Goal: Task Accomplishment & Management: Use online tool/utility

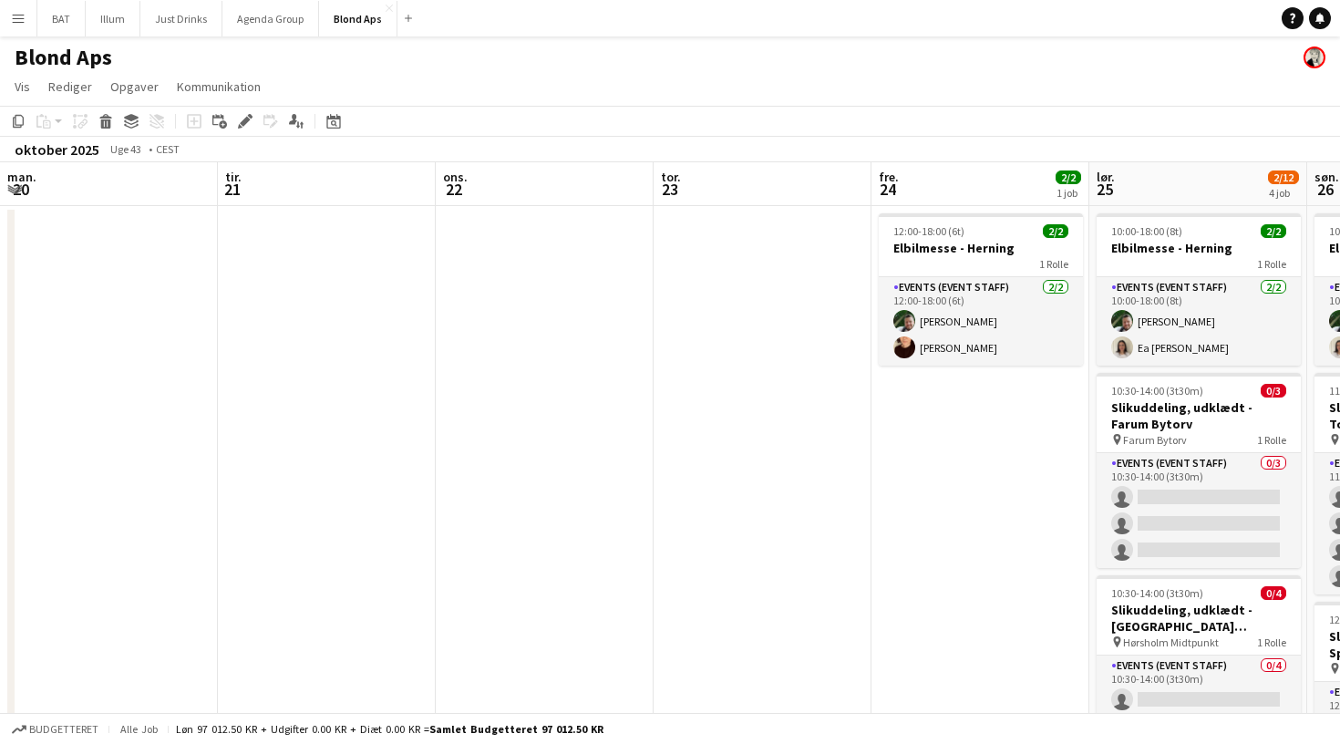
scroll to position [0, 521]
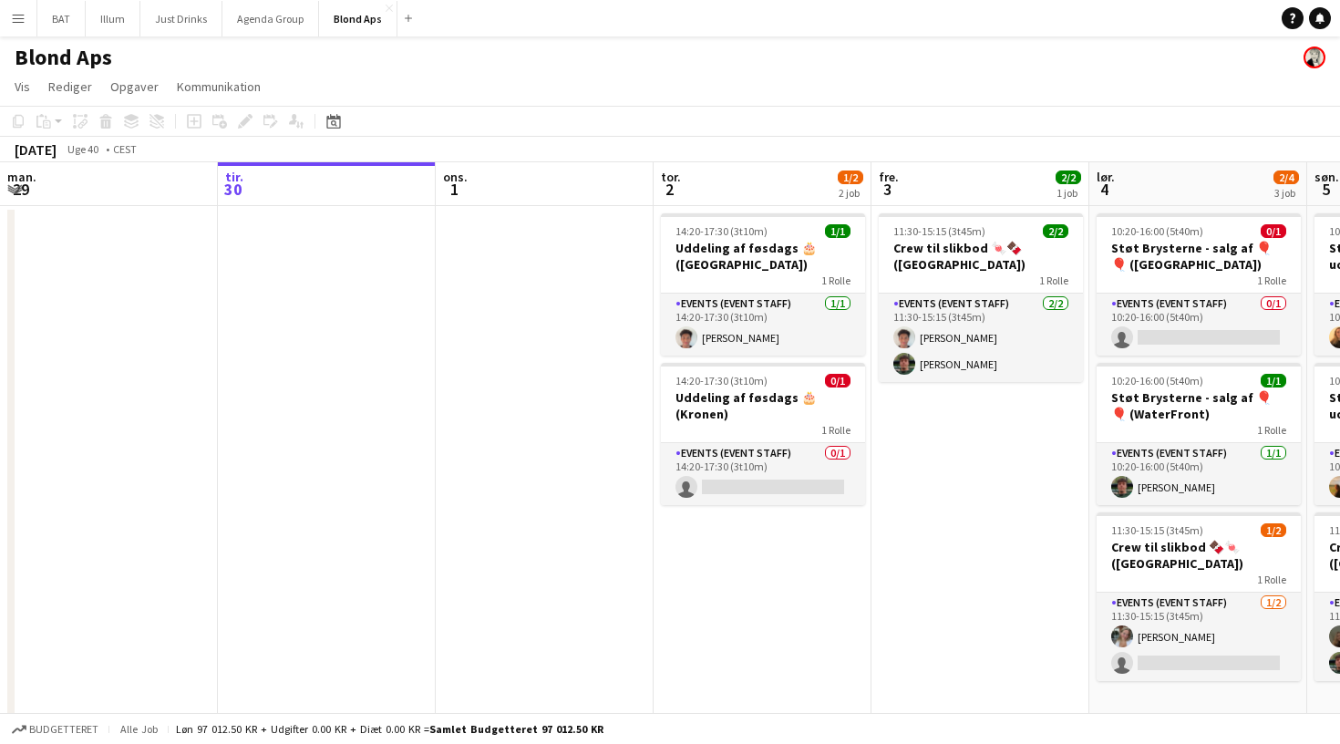
click at [29, 28] on button "Menu" at bounding box center [18, 18] width 36 height 36
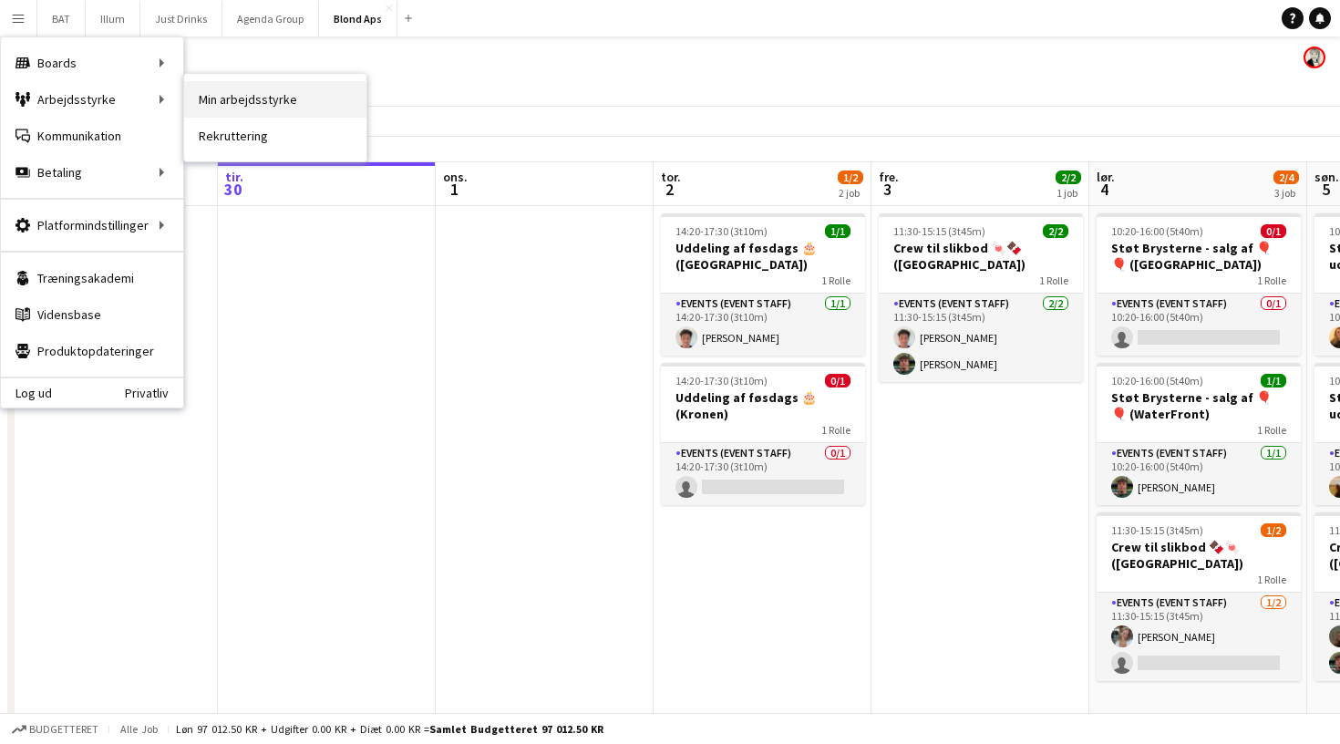
click at [241, 83] on link "Min arbejdsstyrke" at bounding box center [275, 99] width 182 height 36
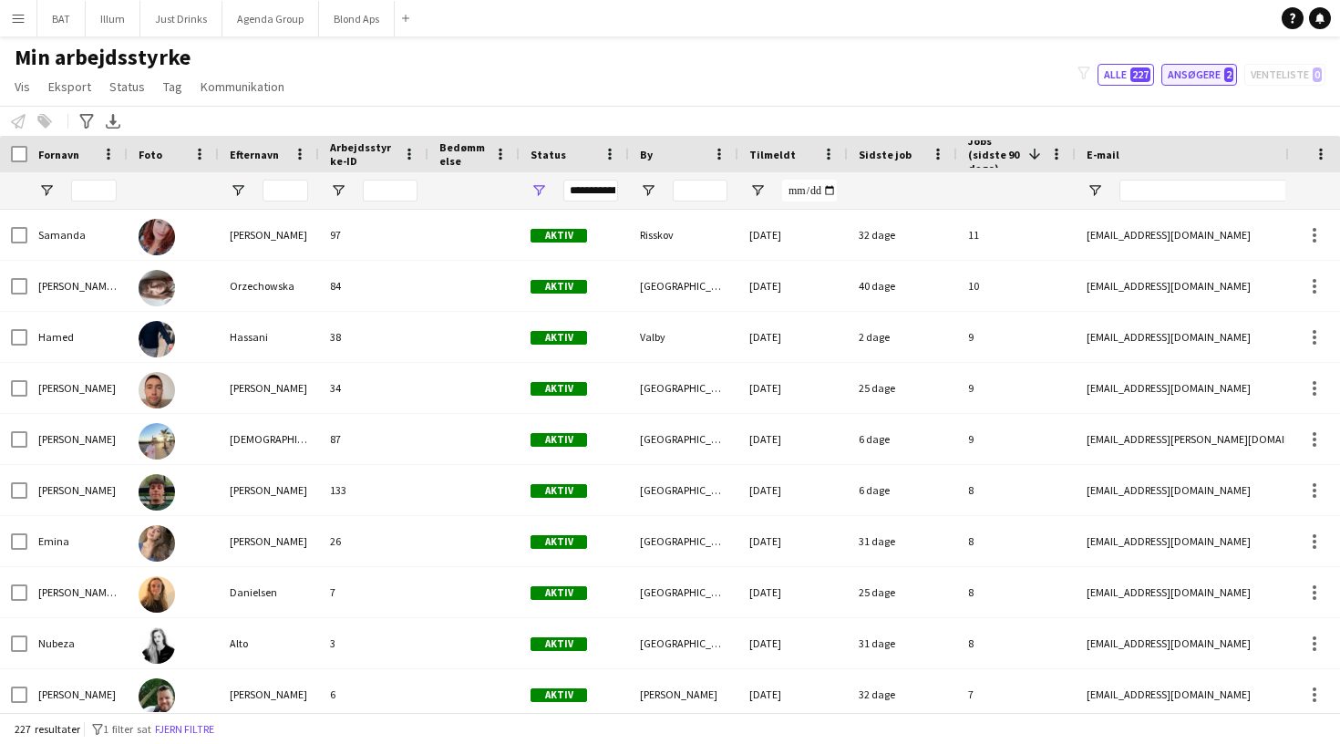
click at [1199, 65] on button "Ansøgere 2" at bounding box center [1199, 75] width 76 height 22
type input "**********"
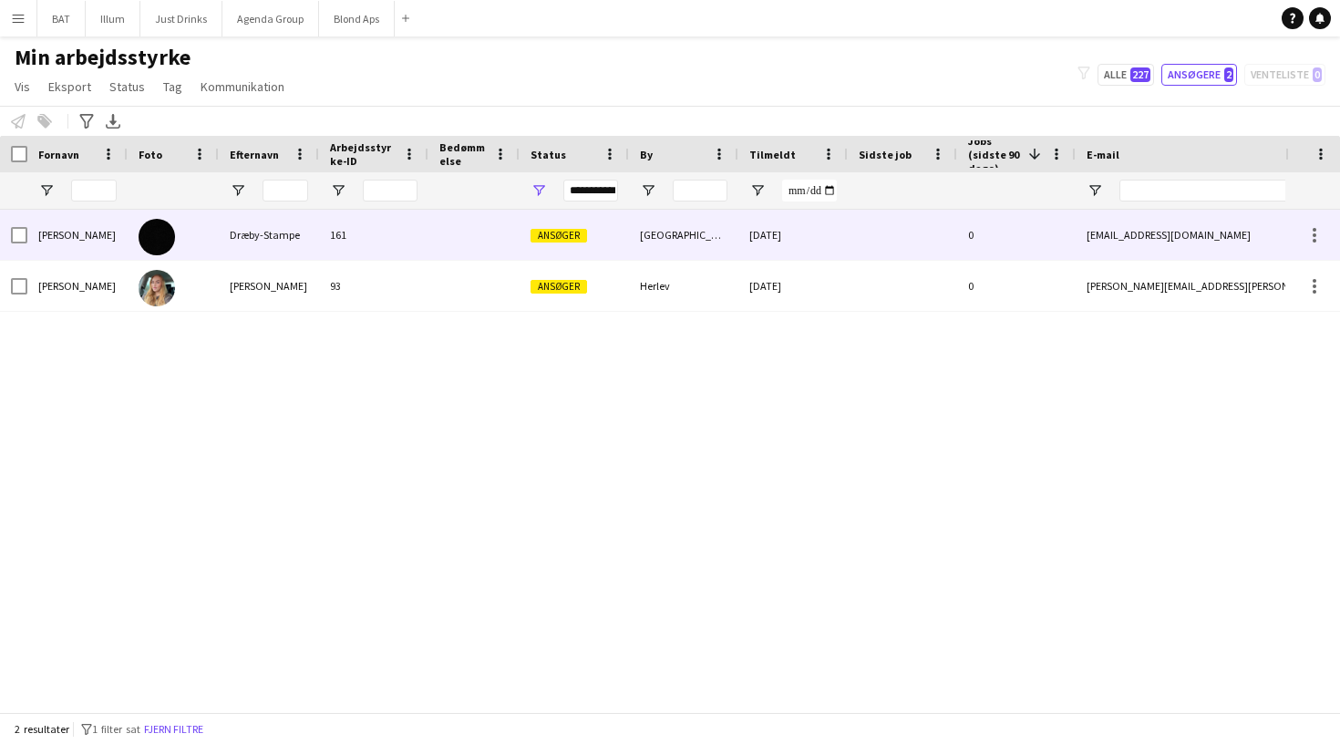
click at [411, 226] on div "161" at bounding box center [373, 235] width 109 height 50
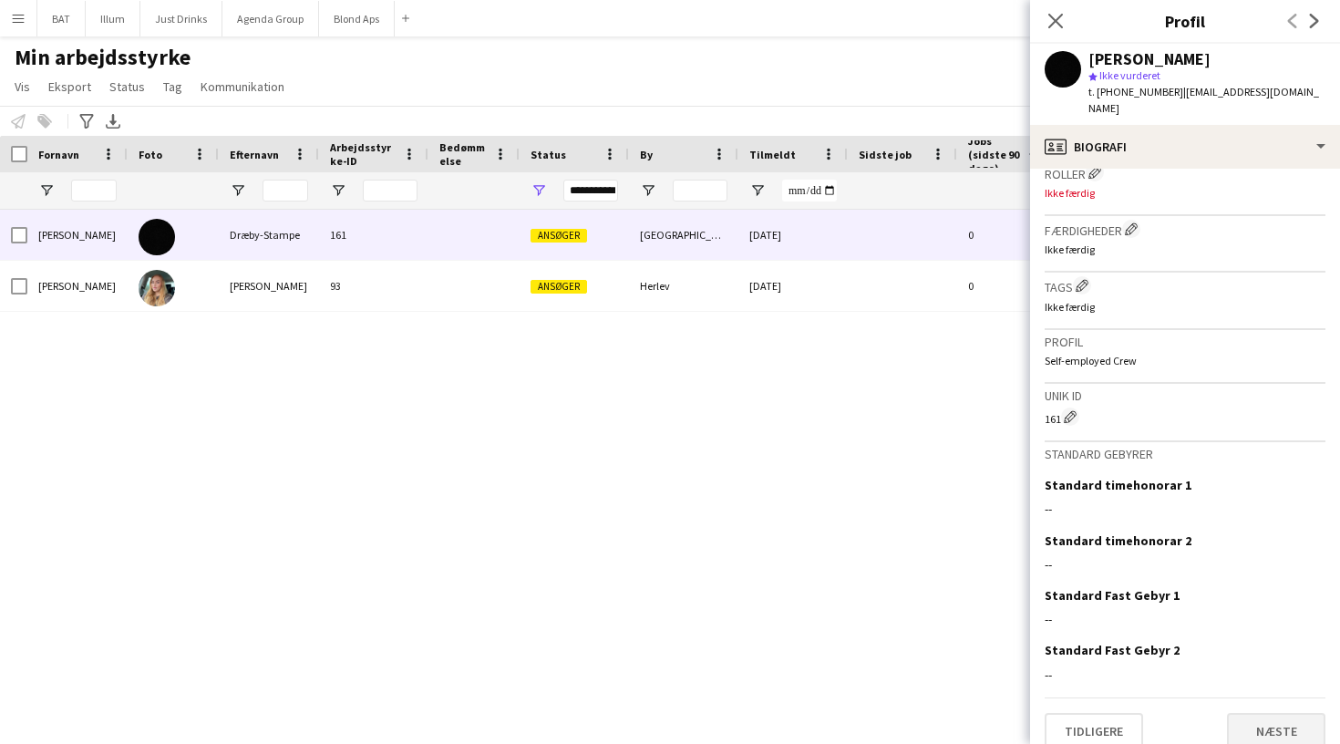
scroll to position [564, 0]
click at [1299, 713] on button "Næste" at bounding box center [1276, 731] width 98 height 36
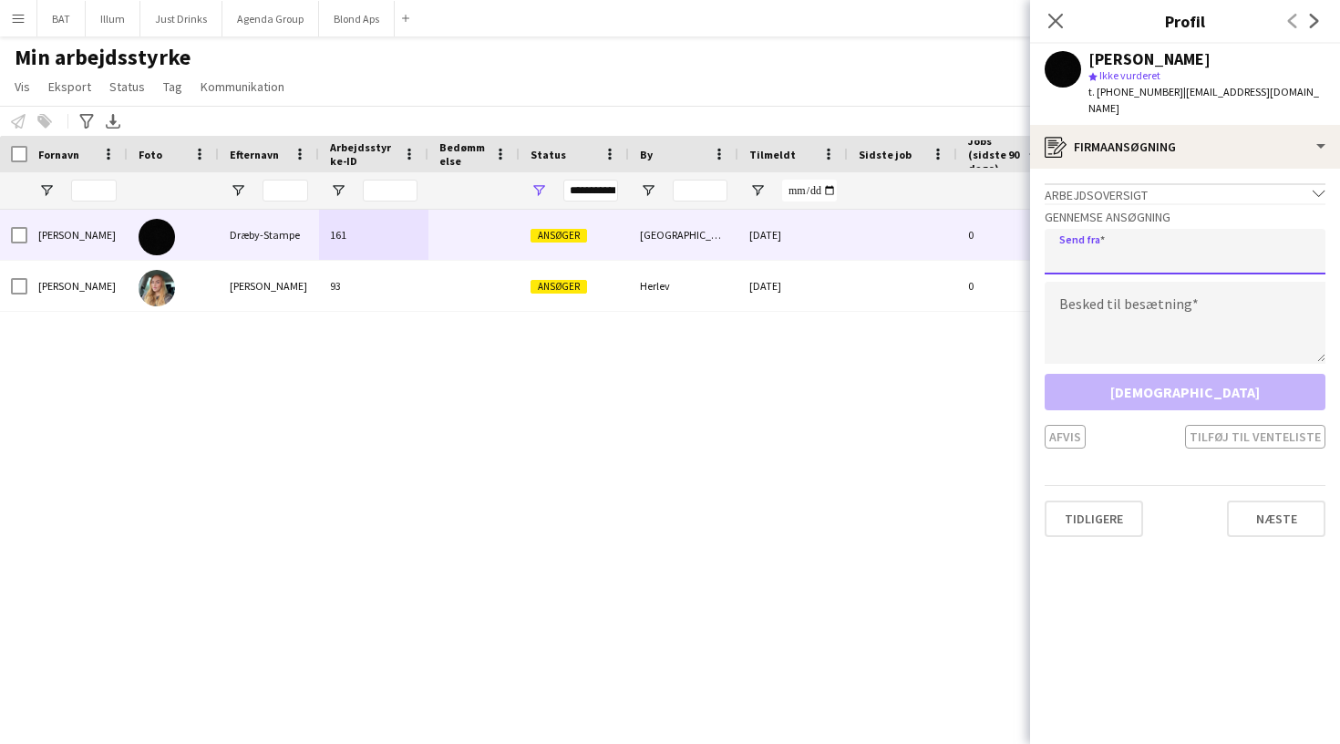
click at [1204, 247] on input "email" at bounding box center [1184, 252] width 281 height 46
type input "**********"
click at [1184, 284] on textarea at bounding box center [1184, 323] width 281 height 82
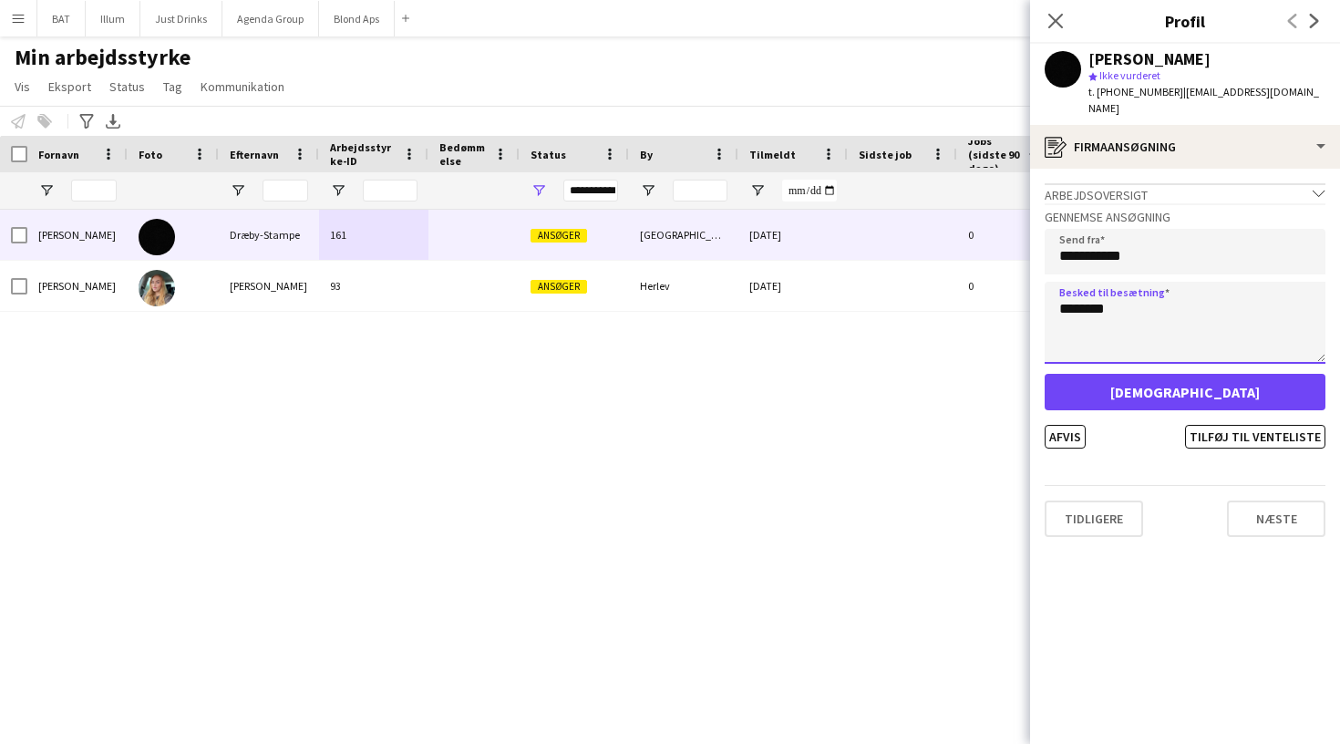
type textarea "********"
click at [1190, 384] on button "Godkend" at bounding box center [1184, 392] width 281 height 36
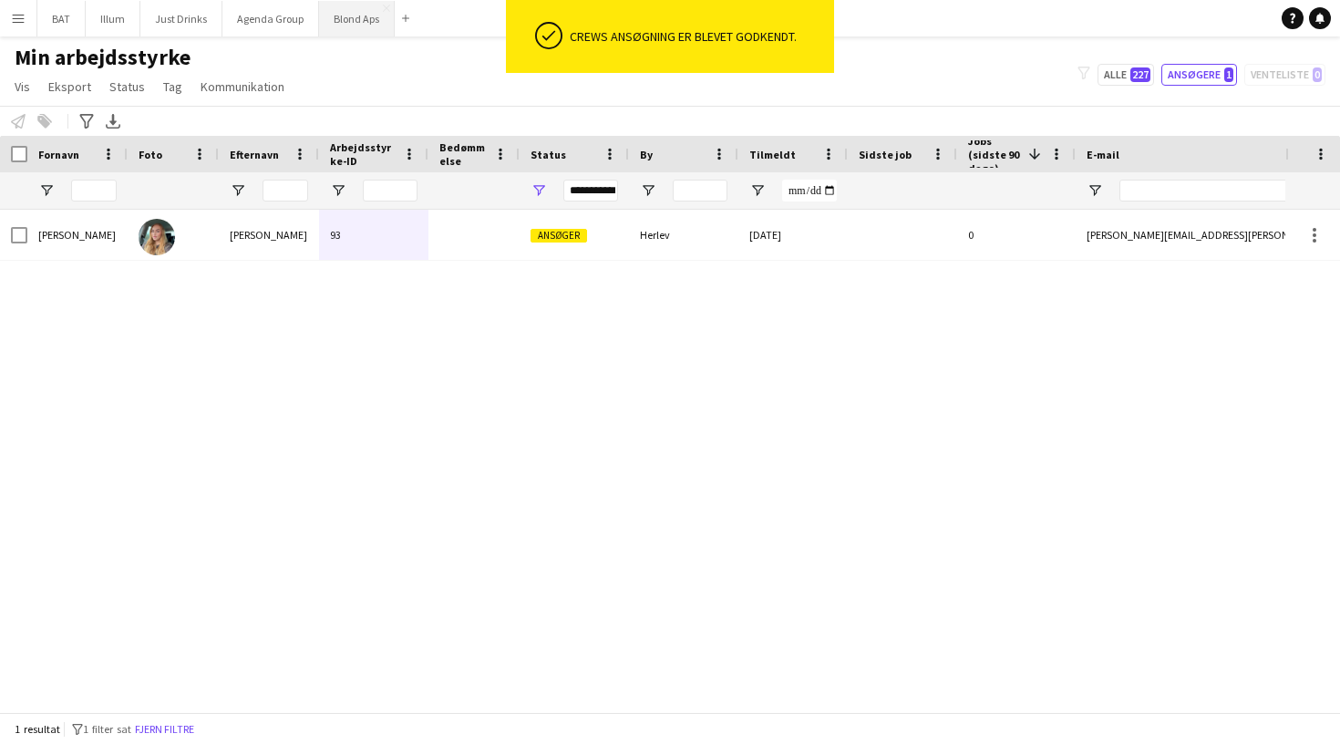
click at [350, 21] on button "Blond Aps Luk" at bounding box center [357, 19] width 76 height 36
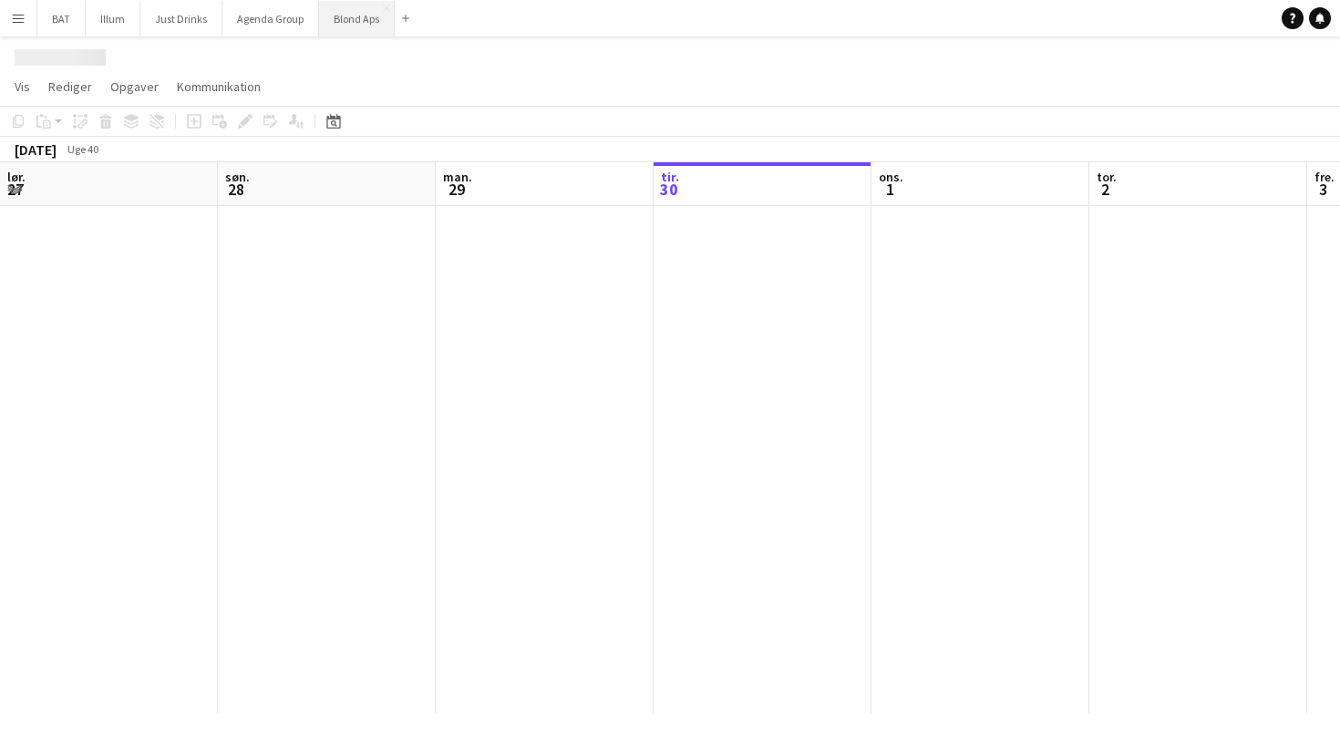
scroll to position [0, 436]
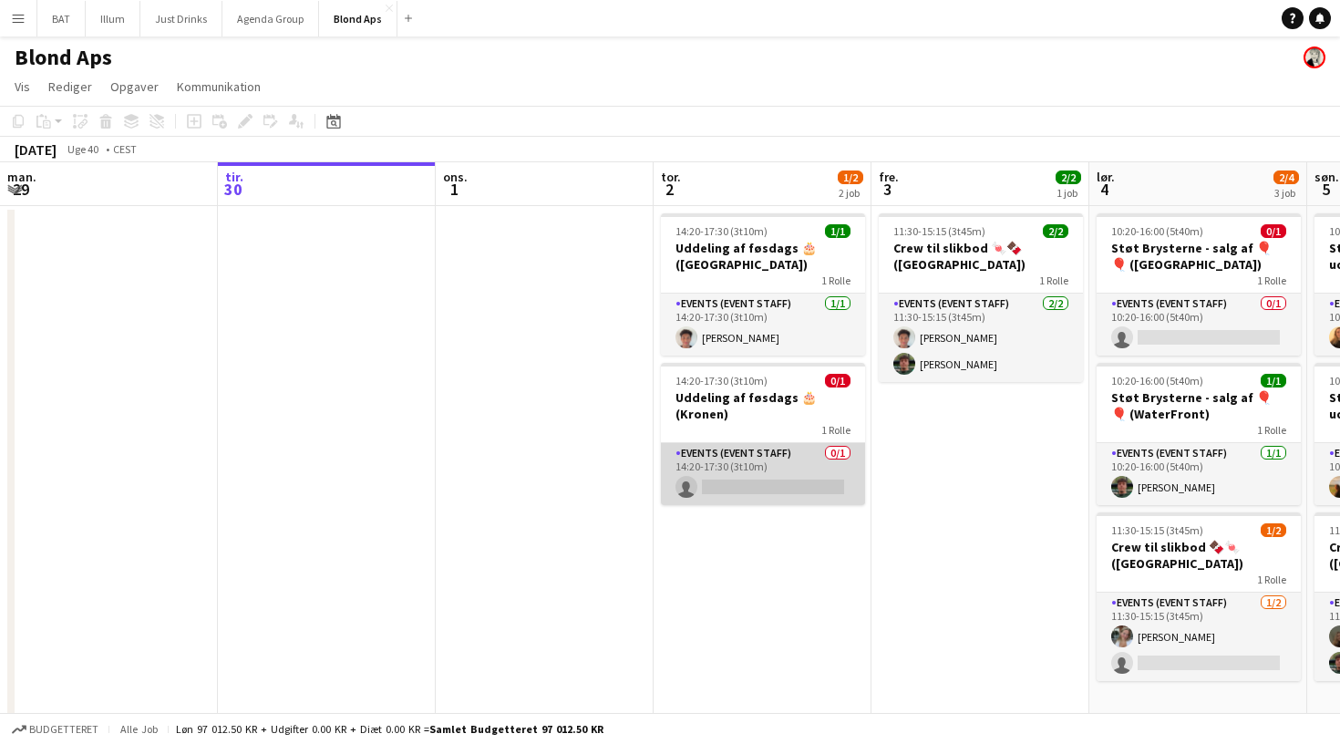
click at [765, 478] on app-card-role "Events (Event Staff) 0/1 14:20-17:30 (3t10m) single-neutral-actions" at bounding box center [763, 474] width 204 height 62
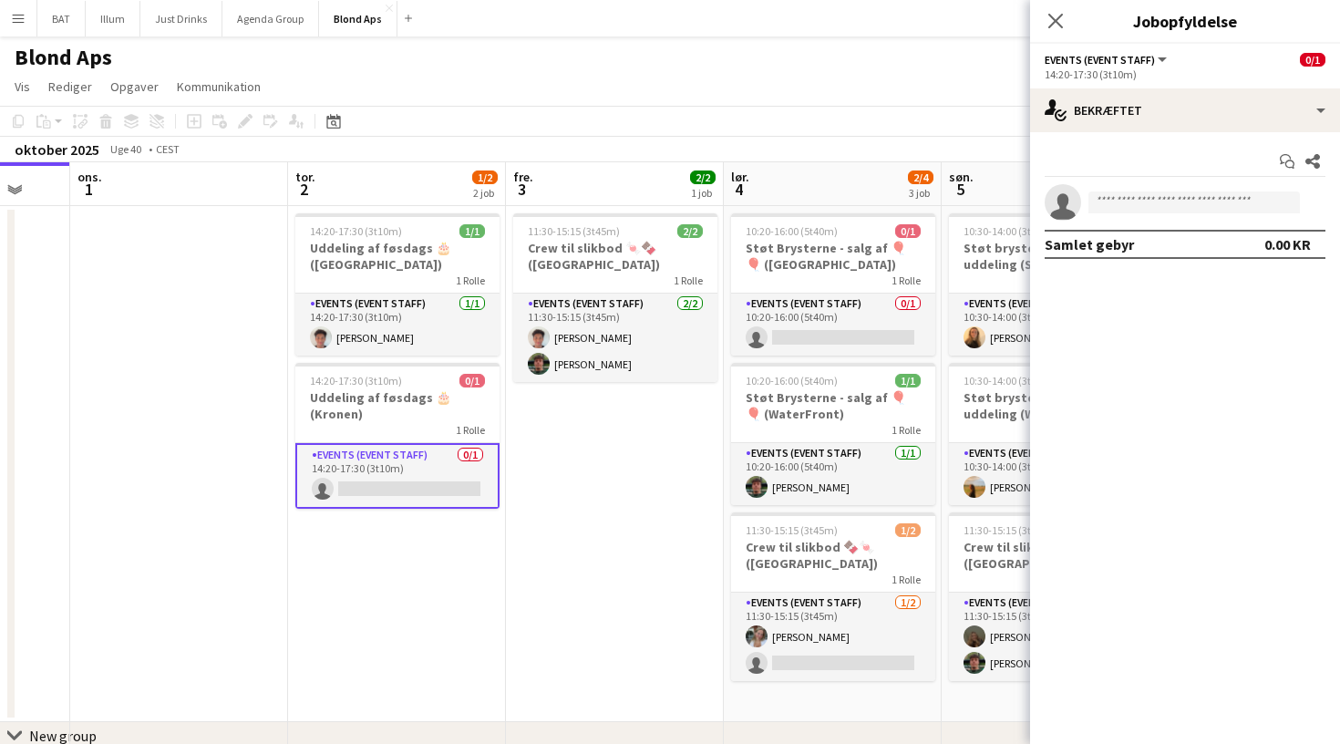
scroll to position [0, 825]
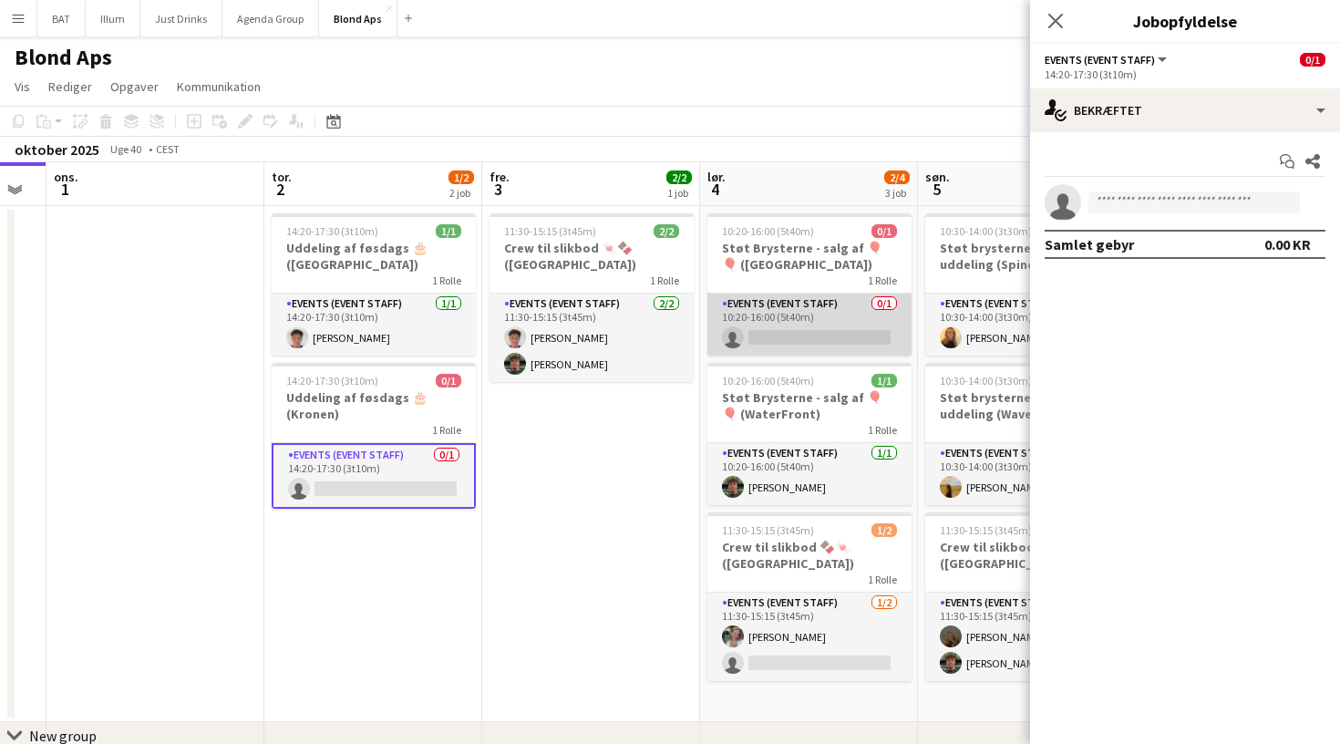
click at [783, 327] on app-card-role "Events (Event Staff) 0/1 10:20-16:00 (5t40m) single-neutral-actions" at bounding box center [809, 324] width 204 height 62
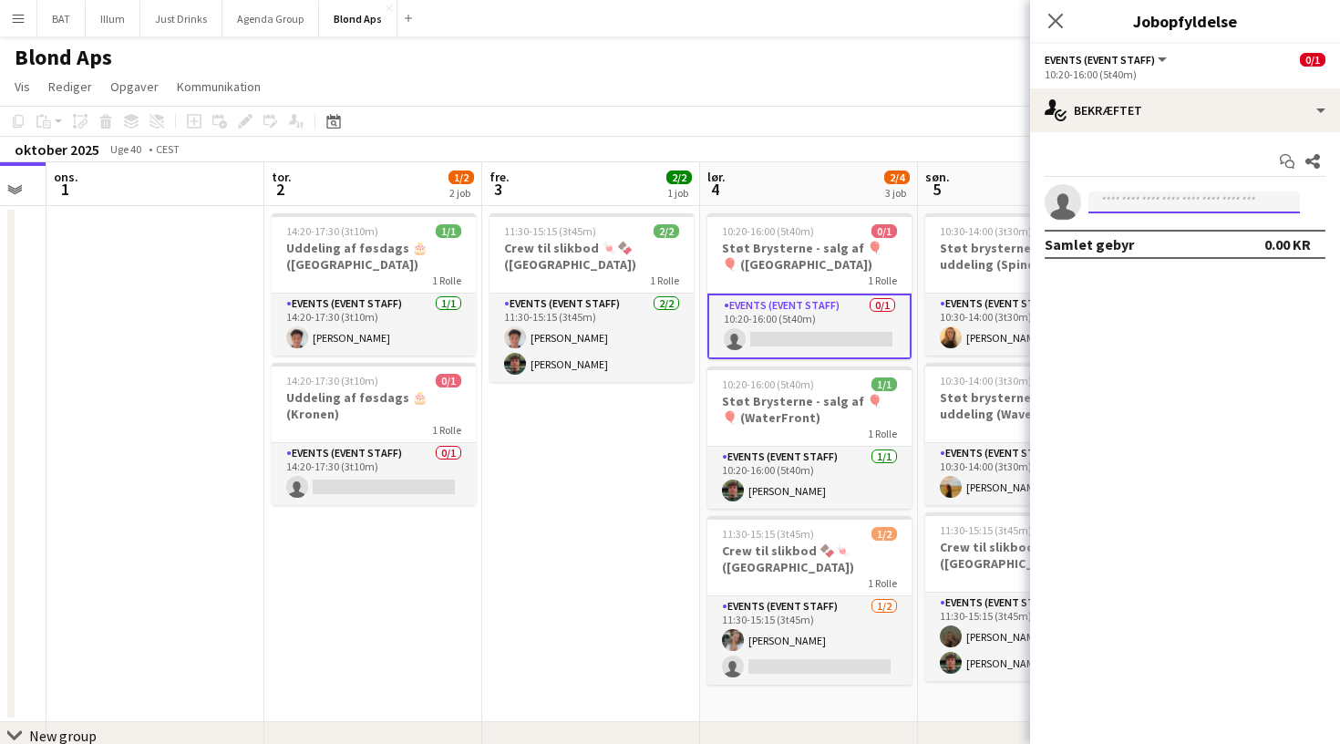
click at [1130, 196] on input at bounding box center [1193, 202] width 211 height 22
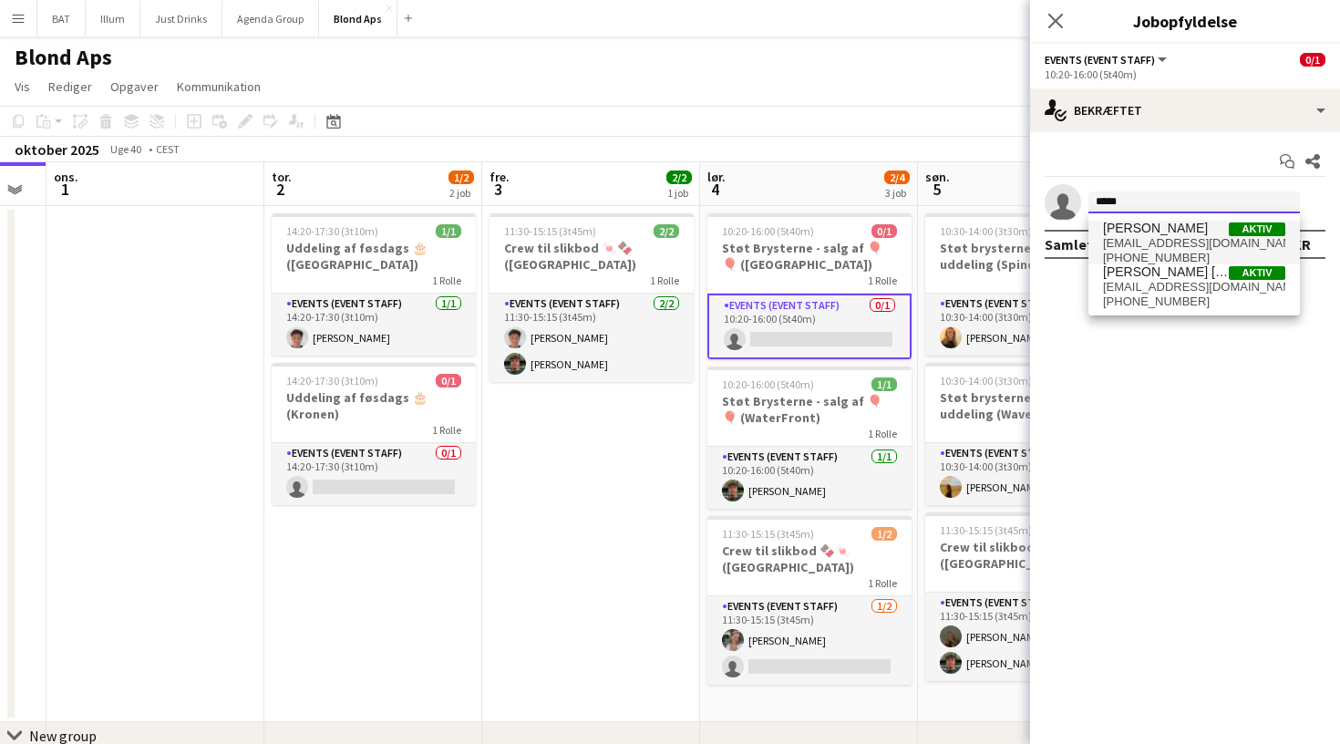
type input "*****"
click at [1191, 242] on span "natalieds07@gmail.com" at bounding box center [1194, 243] width 182 height 15
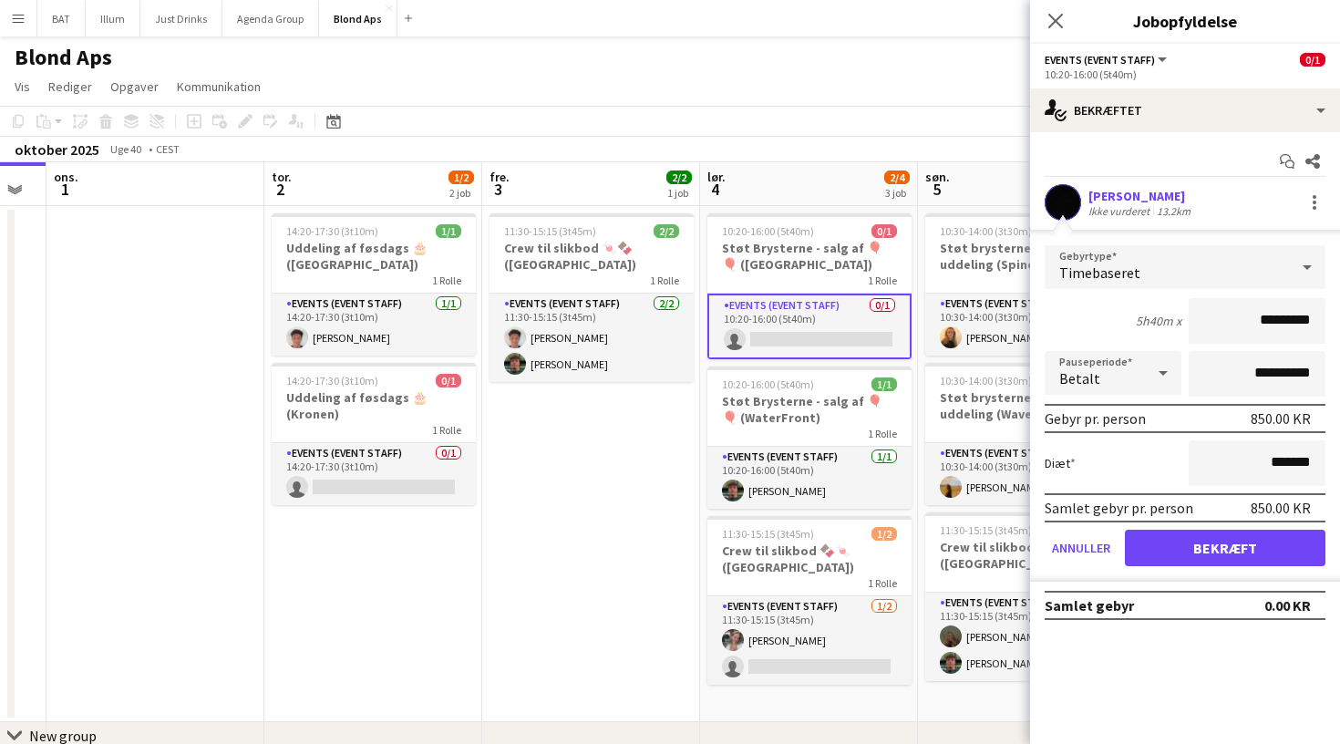
click at [1176, 551] on button "Bekræft" at bounding box center [1224, 547] width 200 height 36
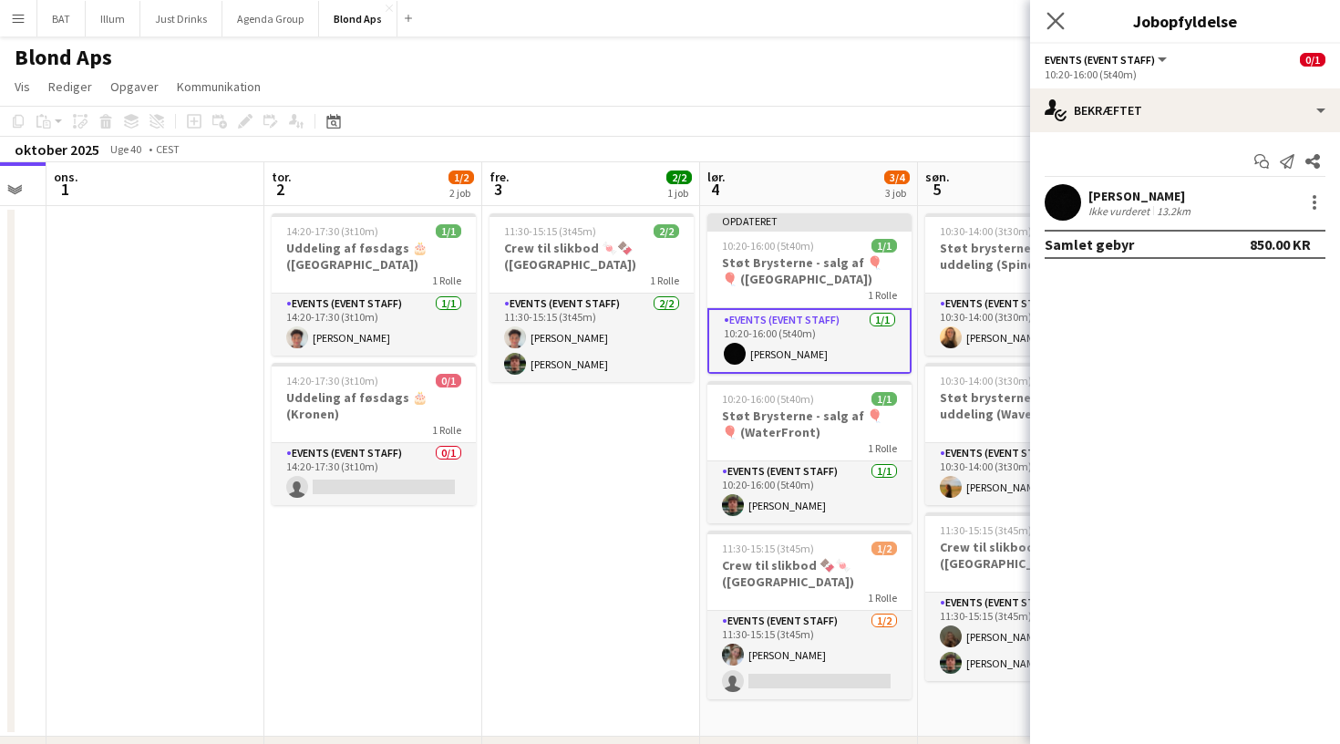
click at [1054, 10] on app-icon "Luk pop-in" at bounding box center [1055, 21] width 26 height 26
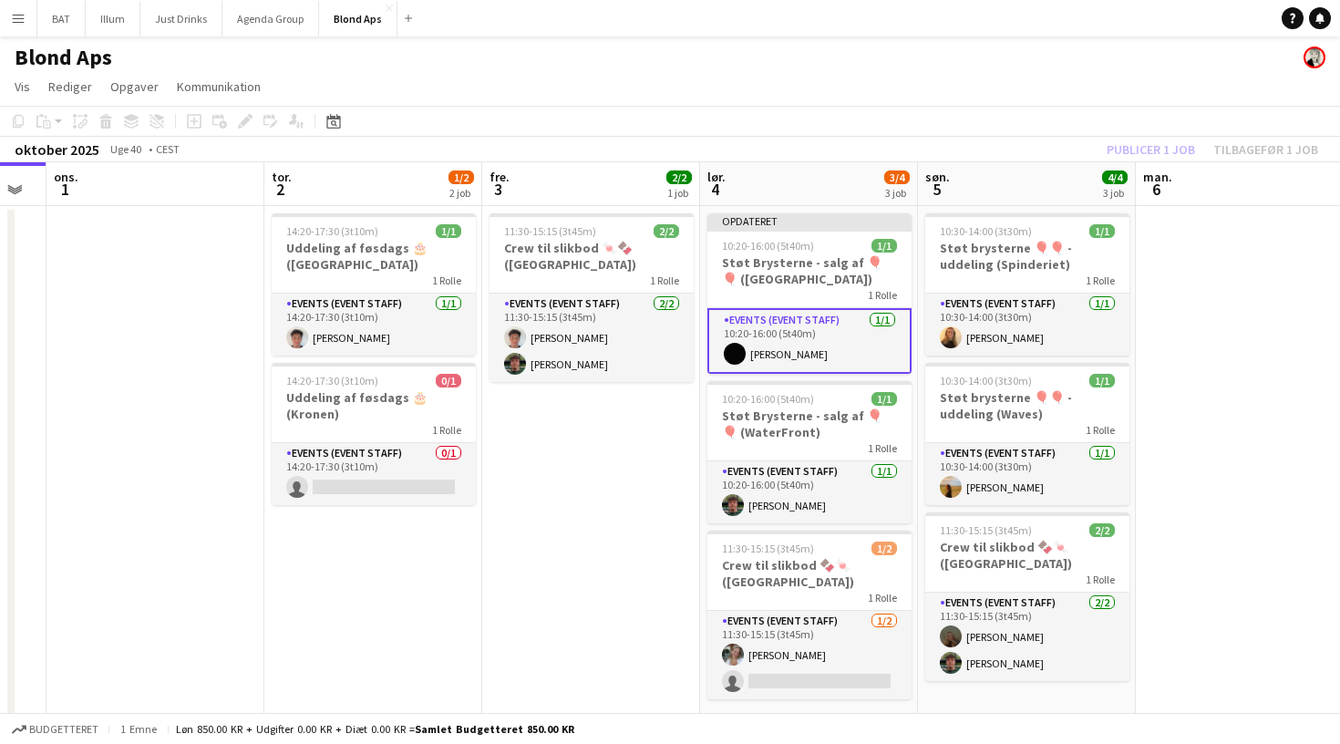
click at [1157, 159] on div "Publicer 1 job Tilbagefør 1 job" at bounding box center [1211, 150] width 255 height 24
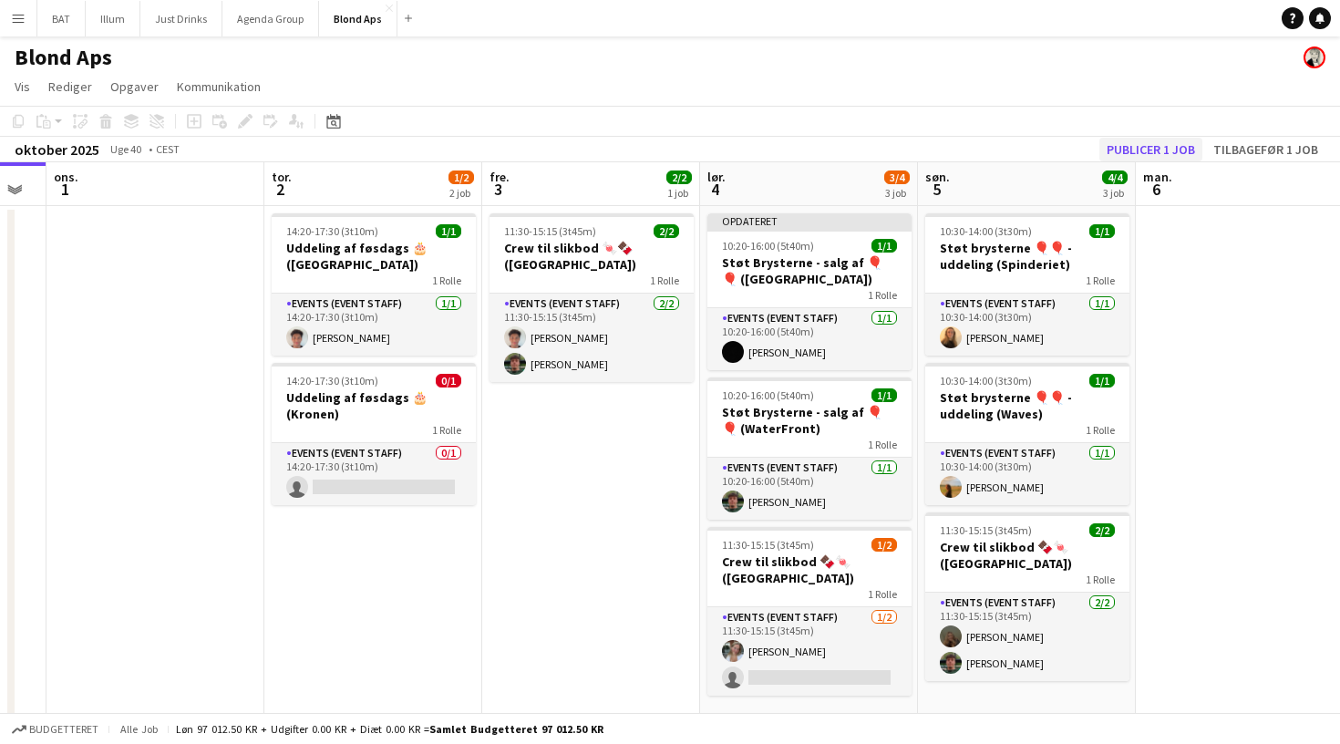
click at [1155, 152] on button "Publicer 1 job" at bounding box center [1150, 150] width 103 height 24
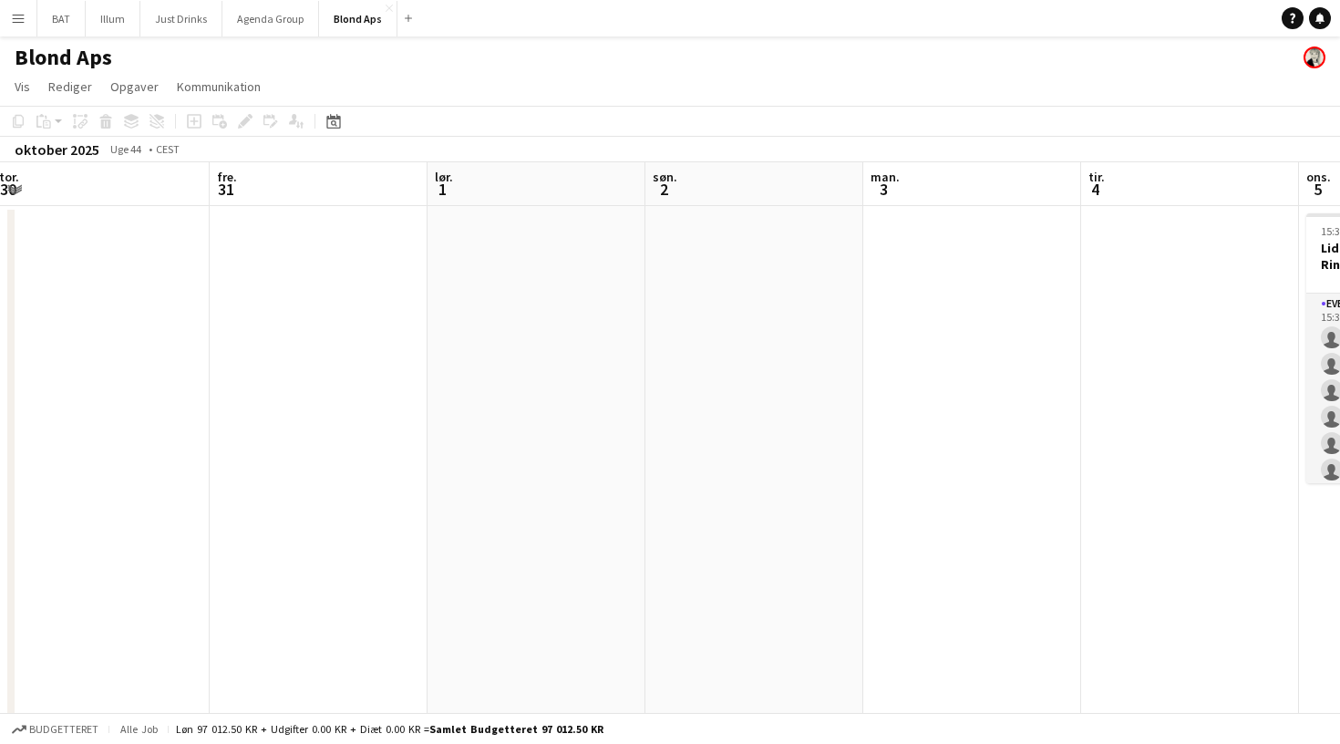
scroll to position [0, 395]
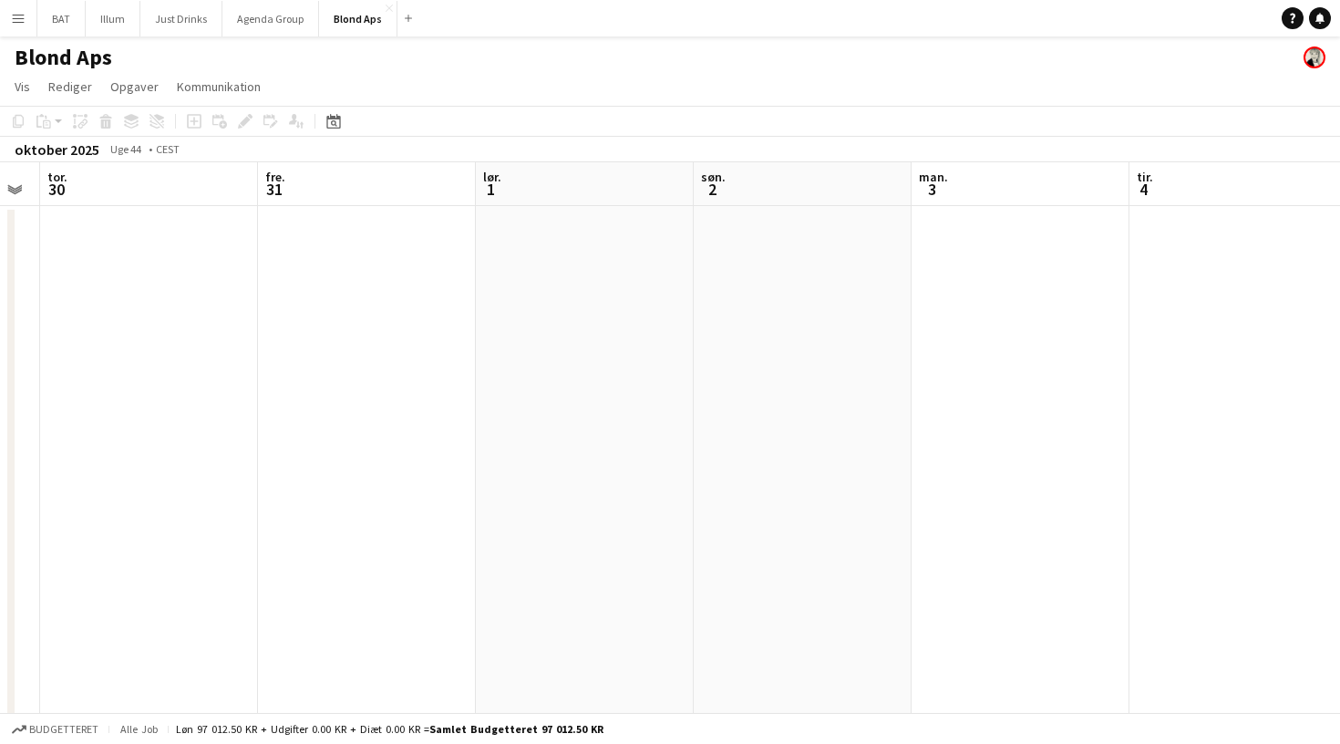
click at [556, 367] on app-date-cell at bounding box center [585, 650] width 218 height 888
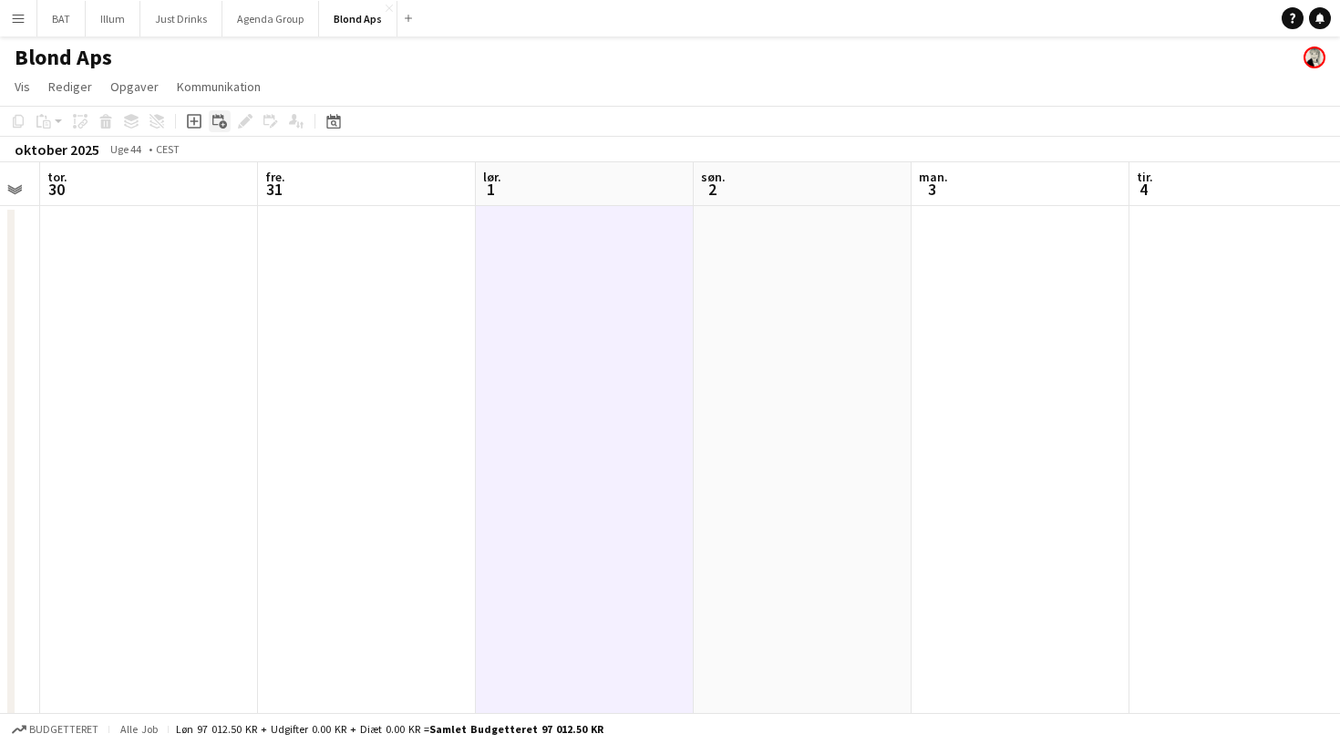
click at [222, 122] on icon at bounding box center [223, 125] width 8 height 8
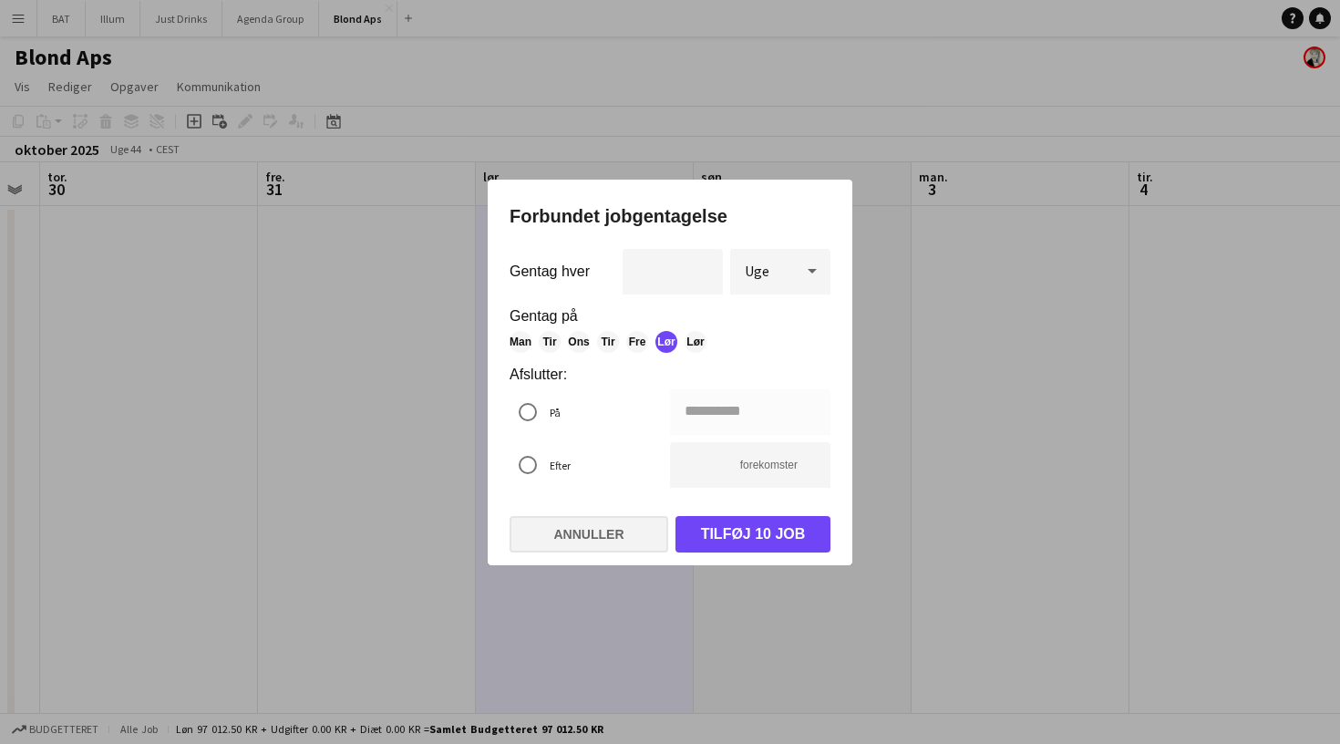
click at [594, 544] on button "Annuller" at bounding box center [588, 534] width 159 height 36
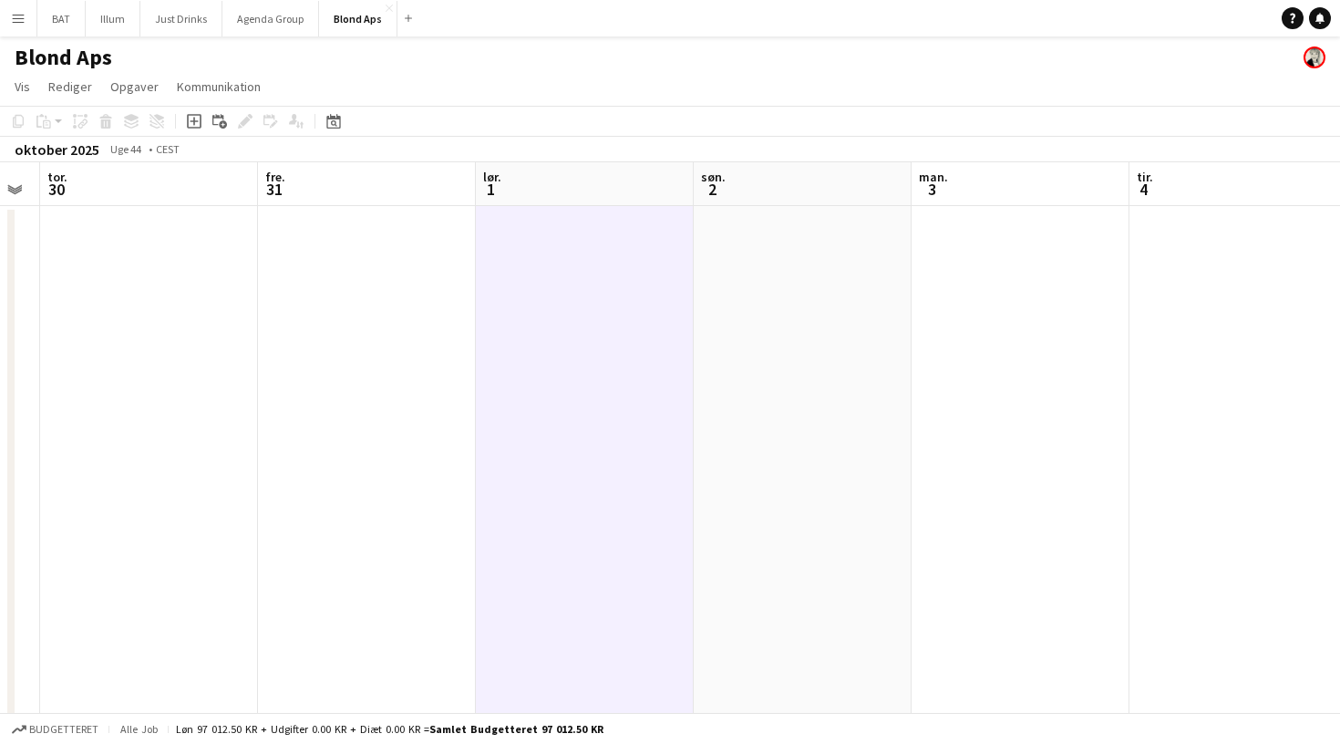
click at [200, 116] on icon "Tilføj opgave" at bounding box center [194, 121] width 15 height 15
